Goal: Transaction & Acquisition: Purchase product/service

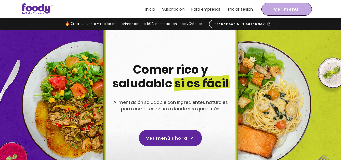
click at [282, 9] on span "Ver menú" at bounding box center [286, 9] width 24 height 6
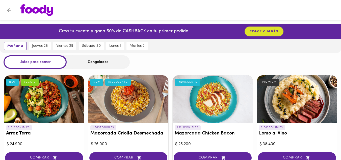
click at [106, 62] on div "Congelados" at bounding box center [98, 61] width 63 height 13
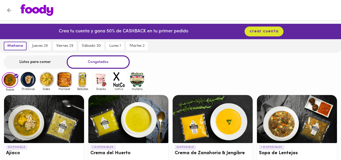
click at [30, 78] on img at bounding box center [28, 79] width 16 height 16
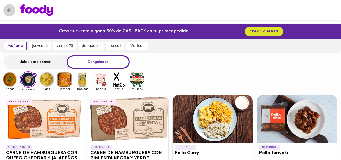
click at [11, 13] on icon "Volver" at bounding box center [9, 10] width 6 height 6
click at [36, 11] on img at bounding box center [36, 10] width 33 height 12
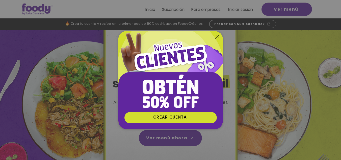
click at [215, 38] on icon "Volver al sitio" at bounding box center [217, 37] width 4 height 4
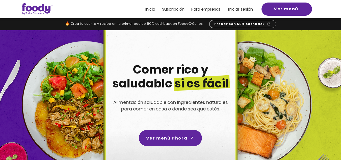
click at [237, 9] on span "Iniciar sesión" at bounding box center [240, 9] width 25 height 6
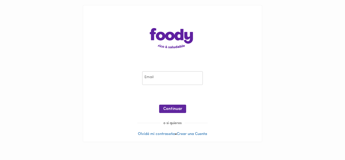
type input "alejobe78@gmail.com"
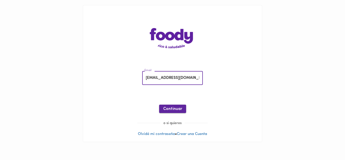
click at [177, 108] on span "Continuar" at bounding box center [172, 108] width 19 height 5
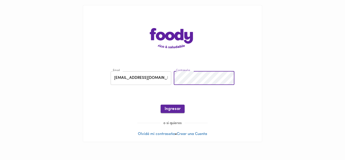
click at [175, 108] on span "Ingresar" at bounding box center [172, 108] width 16 height 5
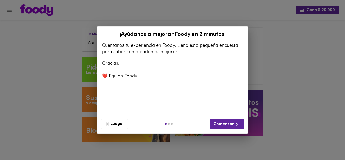
click at [121, 123] on span "Luego" at bounding box center [114, 124] width 20 height 6
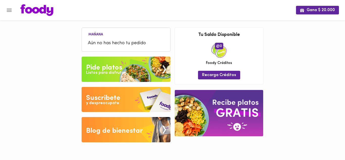
click at [116, 68] on div "Pide platos" at bounding box center [104, 68] width 36 height 10
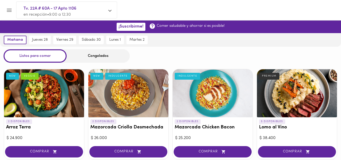
click at [93, 56] on div "Congelados" at bounding box center [98, 55] width 63 height 13
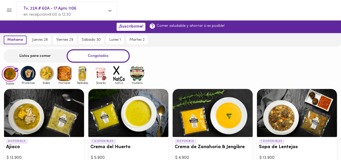
click at [33, 72] on img at bounding box center [28, 73] width 16 height 16
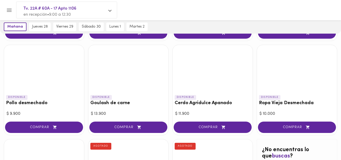
scroll to position [151, 0]
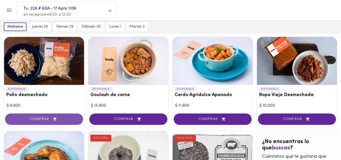
click at [43, 118] on span "COMPRAR" at bounding box center [43, 119] width 65 height 4
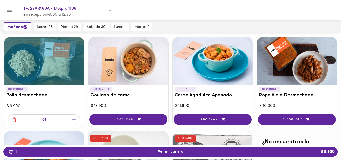
scroll to position [152, 0]
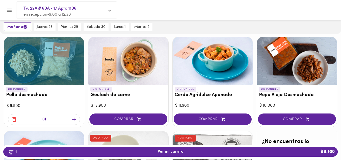
click at [74, 120] on icon "button" at bounding box center [74, 120] width 4 height 4
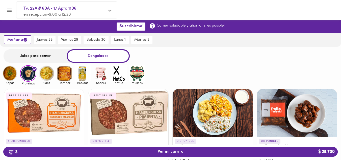
scroll to position [0, 0]
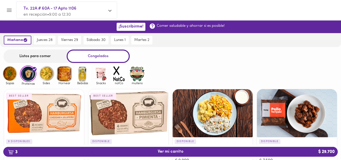
click at [9, 74] on img at bounding box center [10, 73] width 16 height 16
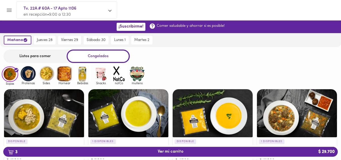
click at [29, 77] on img at bounding box center [28, 73] width 16 height 16
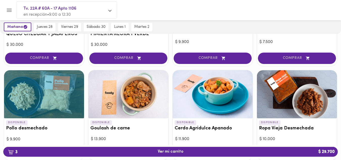
scroll to position [151, 0]
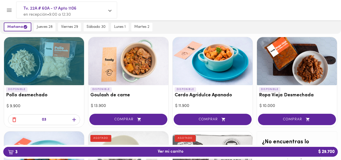
click at [74, 121] on icon "button" at bounding box center [74, 120] width 4 height 4
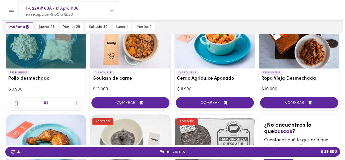
scroll to position [177, 0]
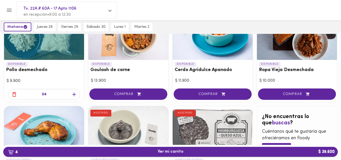
click at [173, 149] on span "4 Ver mi carrito $ 39.600" at bounding box center [171, 151] width 26 height 5
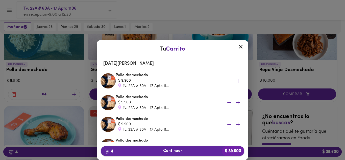
click at [168, 151] on span "4 Continuar $ 39.600" at bounding box center [172, 150] width 135 height 5
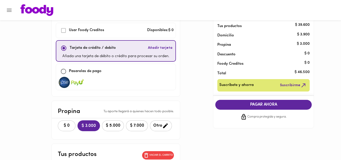
scroll to position [50, 0]
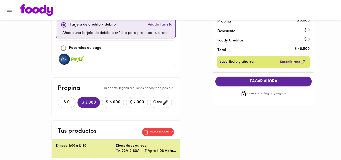
click at [68, 100] on span "$ 0" at bounding box center [66, 102] width 11 height 5
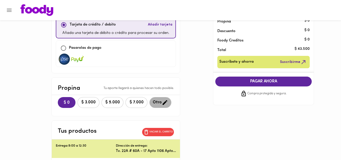
click at [157, 102] on span "Otro" at bounding box center [160, 102] width 15 height 6
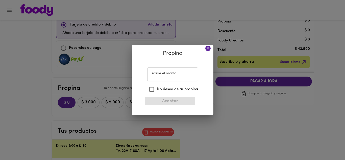
click at [159, 73] on input "Escribe el monto" at bounding box center [172, 74] width 51 height 14
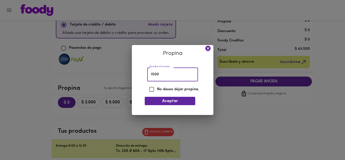
type input "1500"
click at [168, 98] on button "Aceptar" at bounding box center [170, 101] width 50 height 8
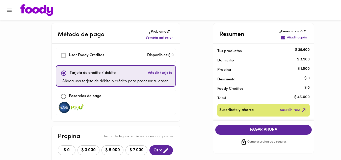
scroll to position [0, 0]
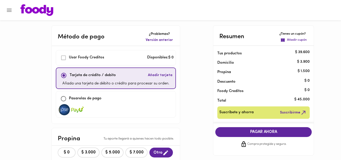
click at [64, 97] on input "checkbox" at bounding box center [63, 98] width 11 height 11
checkbox input "true"
checkbox input "false"
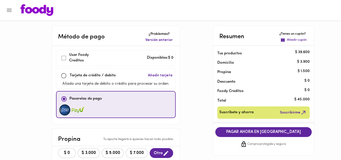
click at [260, 132] on span "PAGAR AHORA EN PASARELA" at bounding box center [263, 131] width 86 height 5
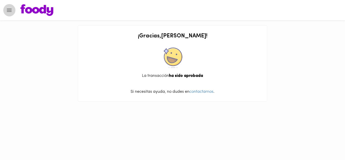
click at [7, 11] on icon "Menu" at bounding box center [9, 10] width 5 height 3
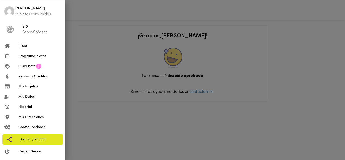
click at [25, 45] on span "Inicio" at bounding box center [39, 45] width 43 height 5
